Goal: Task Accomplishment & Management: Use online tool/utility

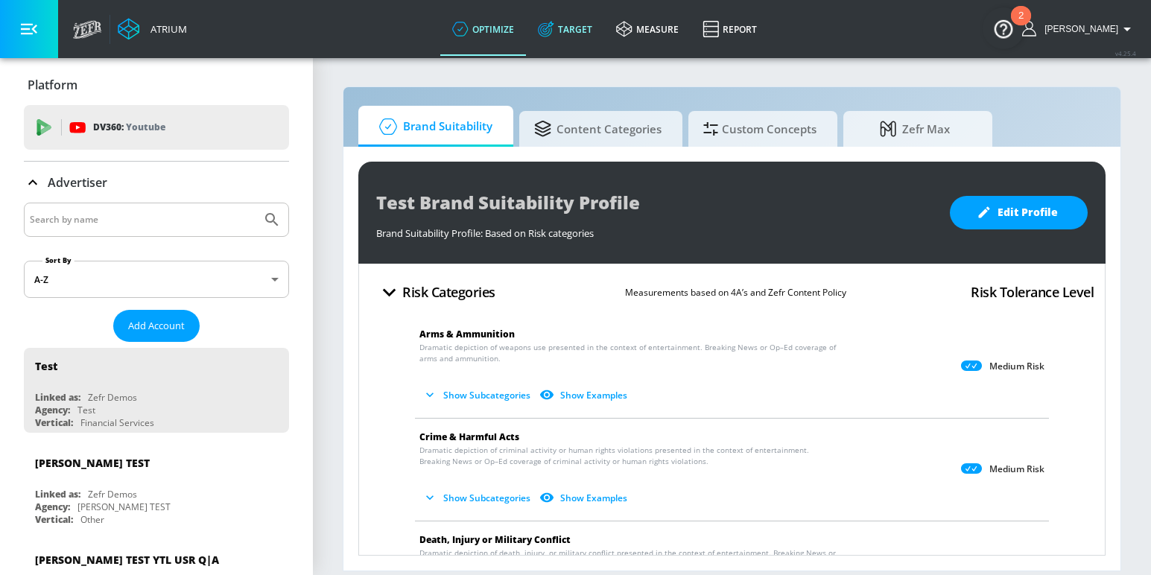
click at [604, 25] on link "Target" at bounding box center [565, 29] width 78 height 54
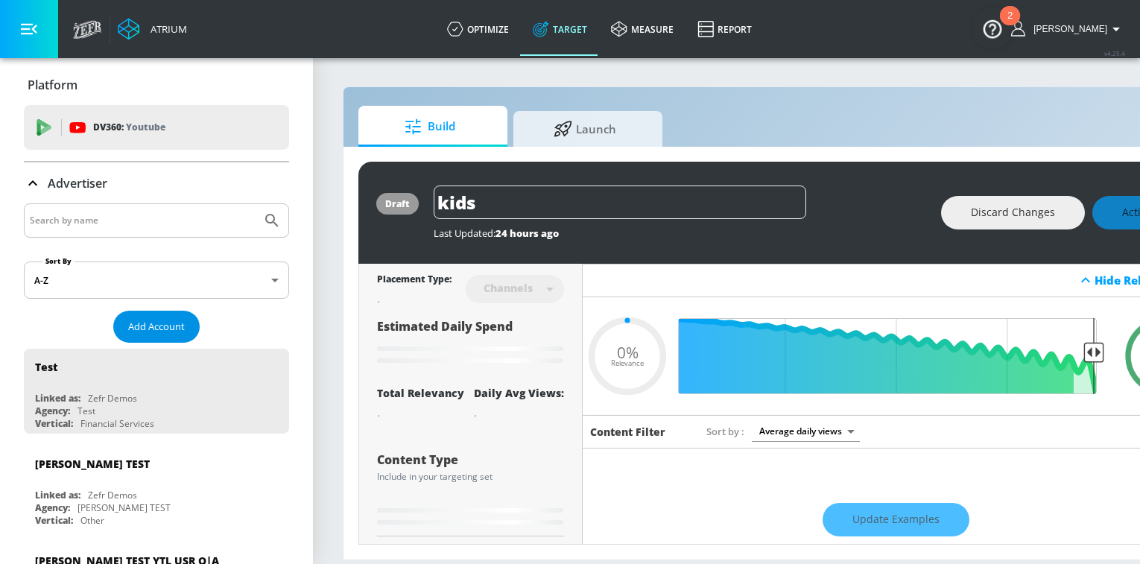
type input "0.59"
